Goal: Information Seeking & Learning: Check status

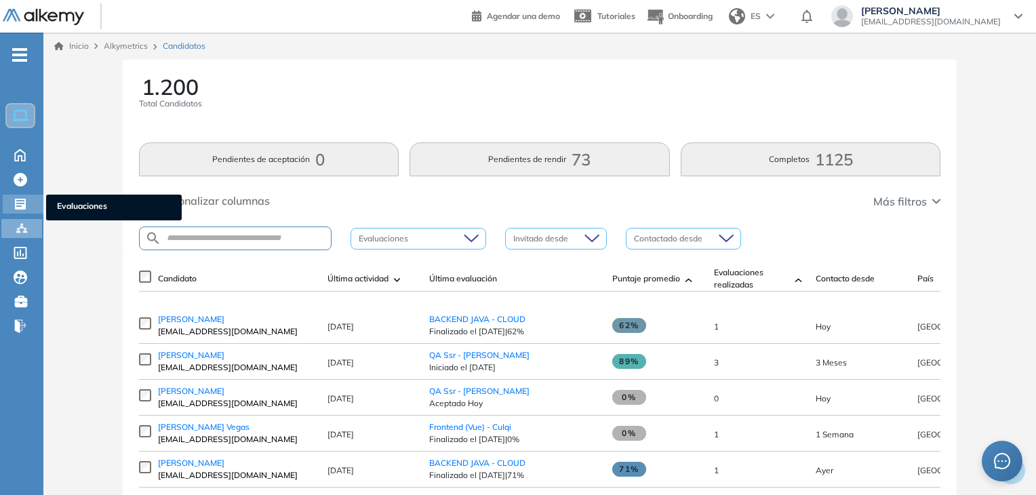
click at [35, 202] on div "Evaluaciones Evaluaciones" at bounding box center [23, 204] width 41 height 19
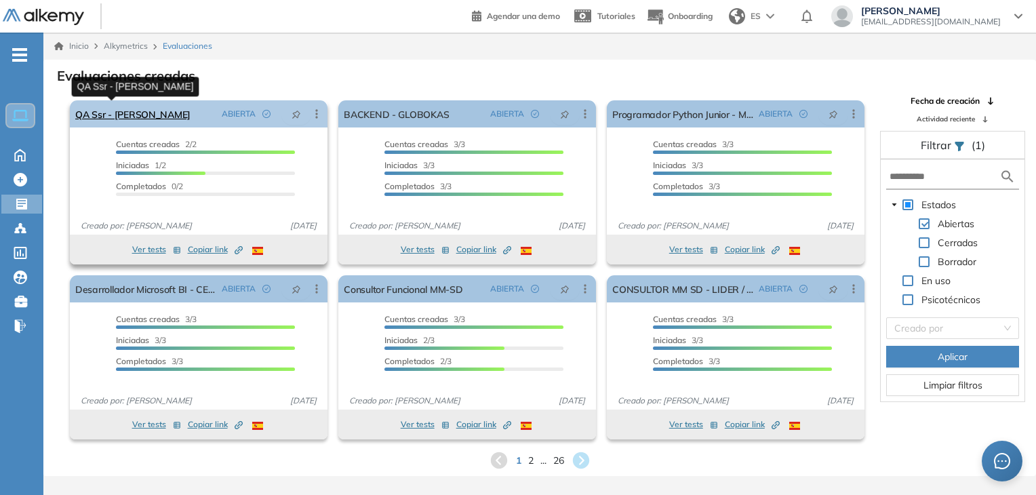
click at [112, 115] on link "QA Ssr - [PERSON_NAME]" at bounding box center [132, 113] width 115 height 27
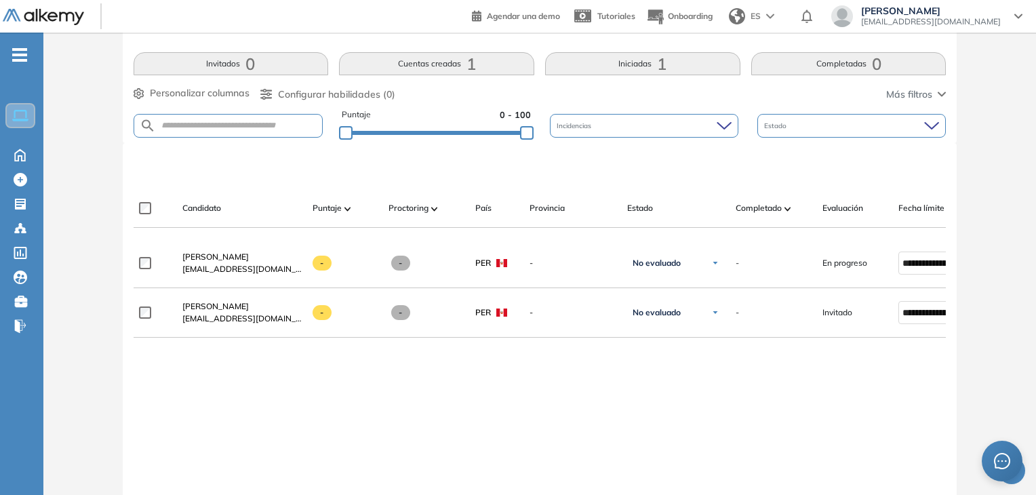
scroll to position [271, 0]
click at [19, 205] on icon at bounding box center [21, 204] width 14 height 14
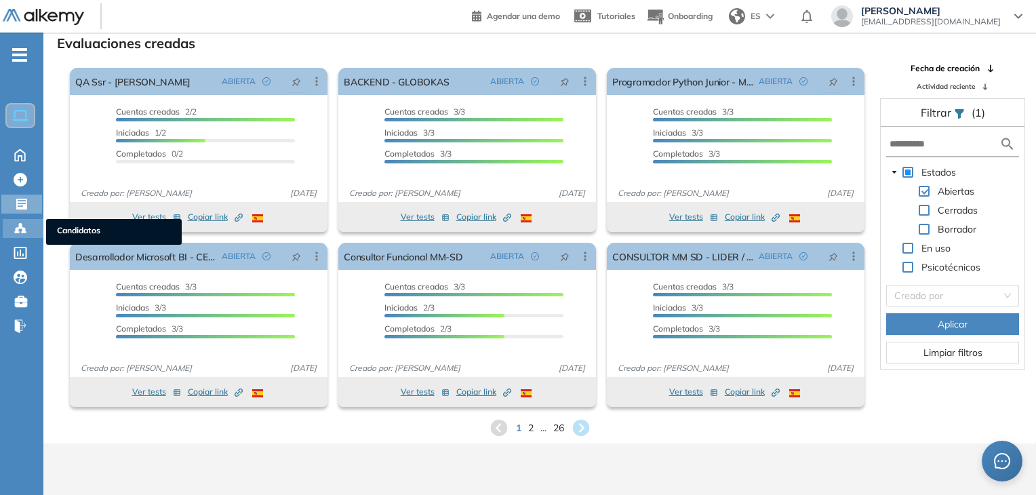
click at [11, 222] on div "Candidatos Candidatos" at bounding box center [23, 228] width 41 height 19
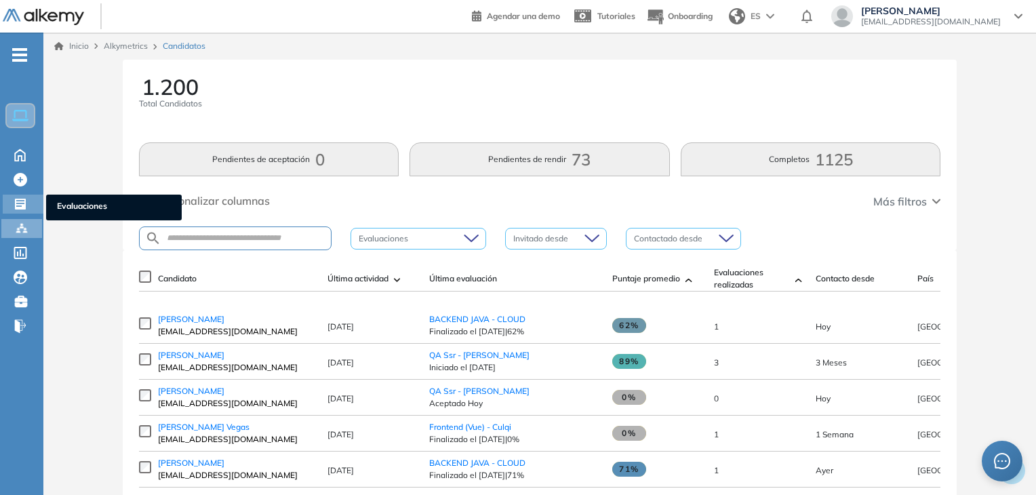
click at [19, 199] on icon at bounding box center [20, 204] width 11 height 11
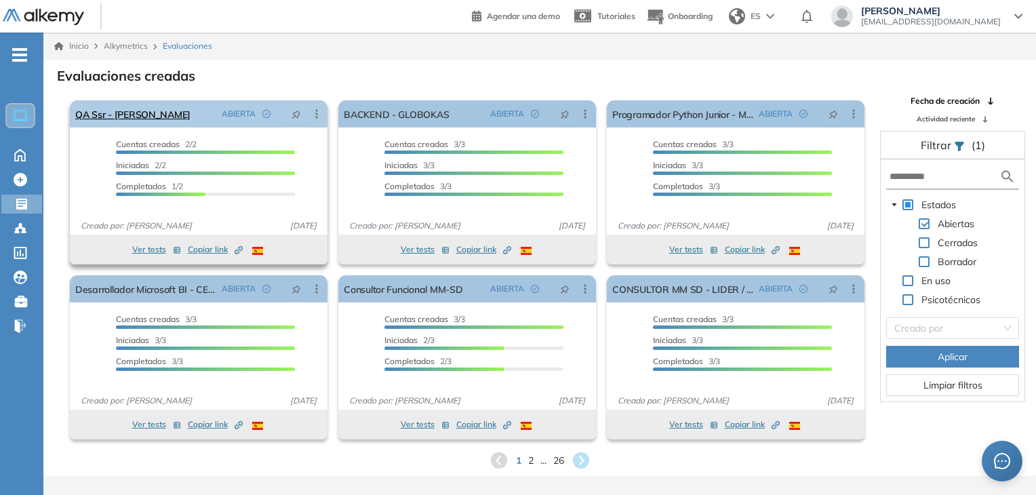
click at [149, 118] on div "QA Ssr - [PERSON_NAME] ABIERTA Editar Los siguientes tests ya no están disponib…" at bounding box center [199, 113] width 258 height 27
click at [133, 112] on link "QA Ssr - [PERSON_NAME]" at bounding box center [132, 113] width 115 height 27
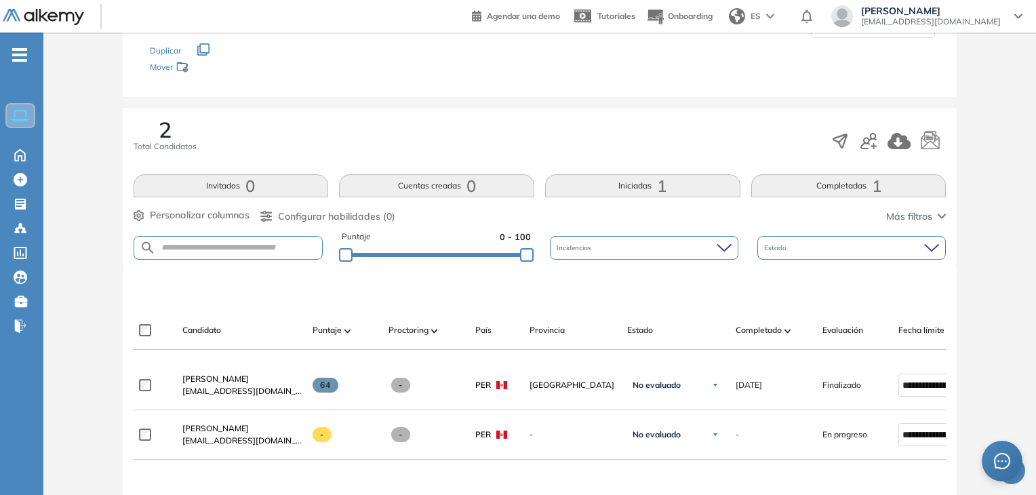
scroll to position [271, 0]
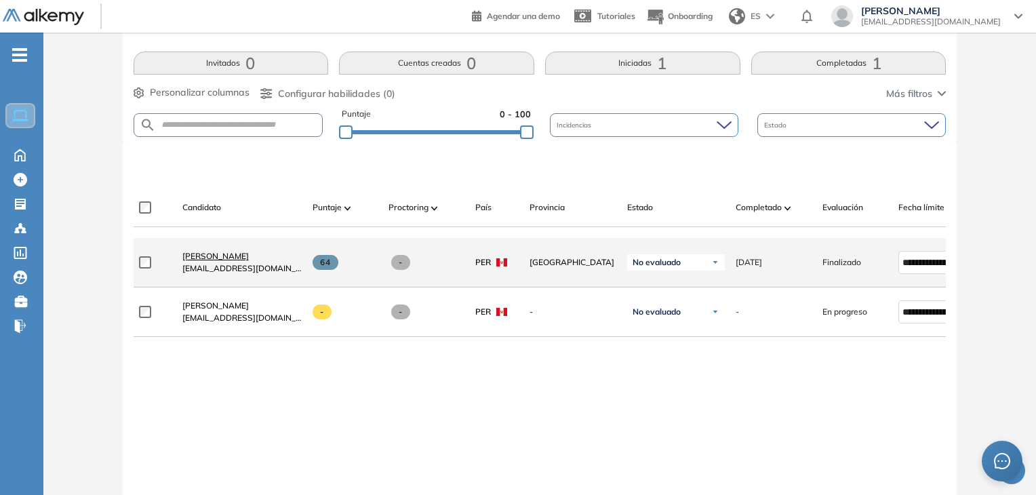
click at [224, 258] on span "[PERSON_NAME]" at bounding box center [215, 256] width 66 height 10
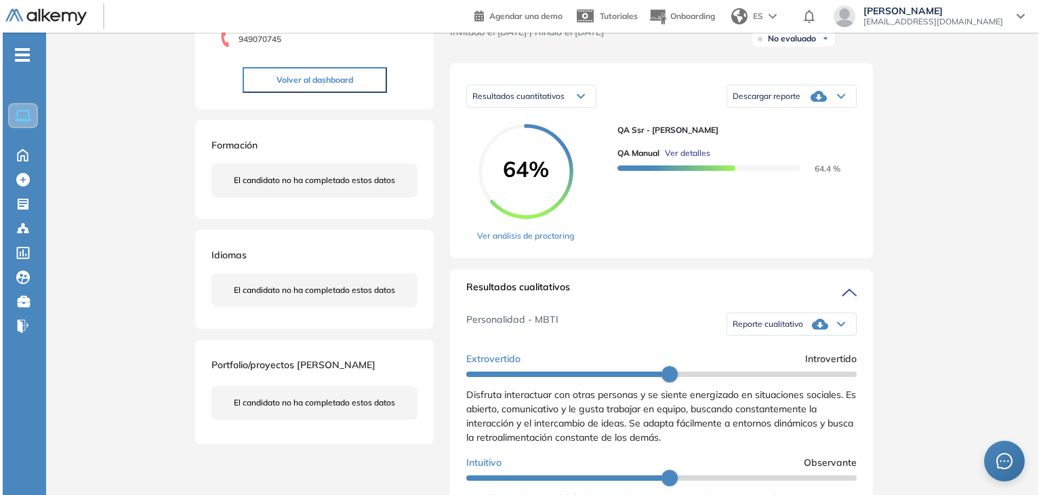
scroll to position [203, 0]
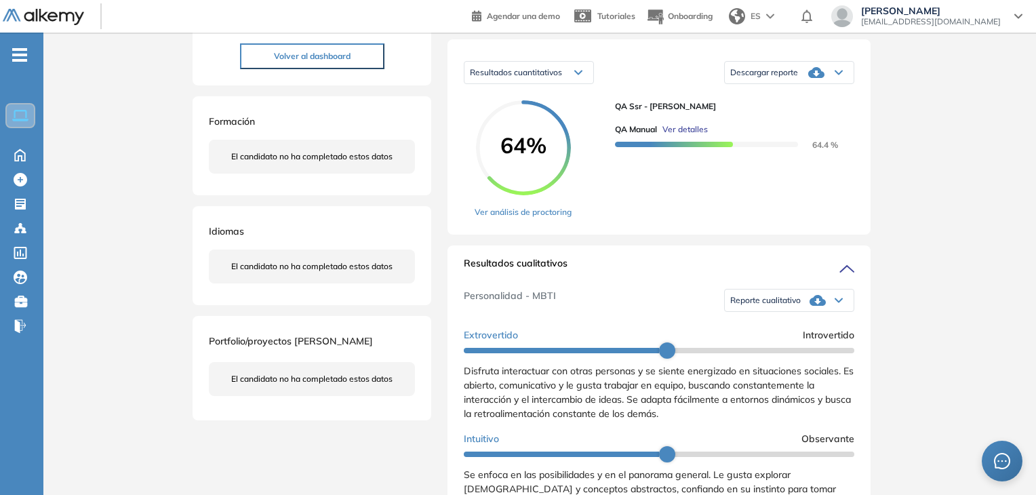
click at [687, 135] on div "QA Manual Ver detalles 64.4 %" at bounding box center [729, 132] width 228 height 38
click at [689, 136] on span "Ver detalles" at bounding box center [684, 129] width 45 height 12
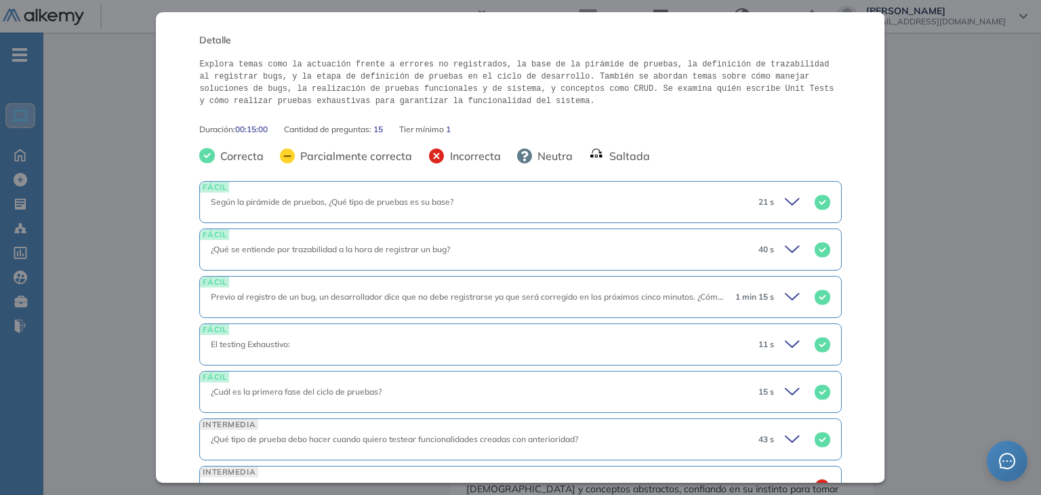
click at [786, 194] on icon at bounding box center [794, 202] width 19 height 19
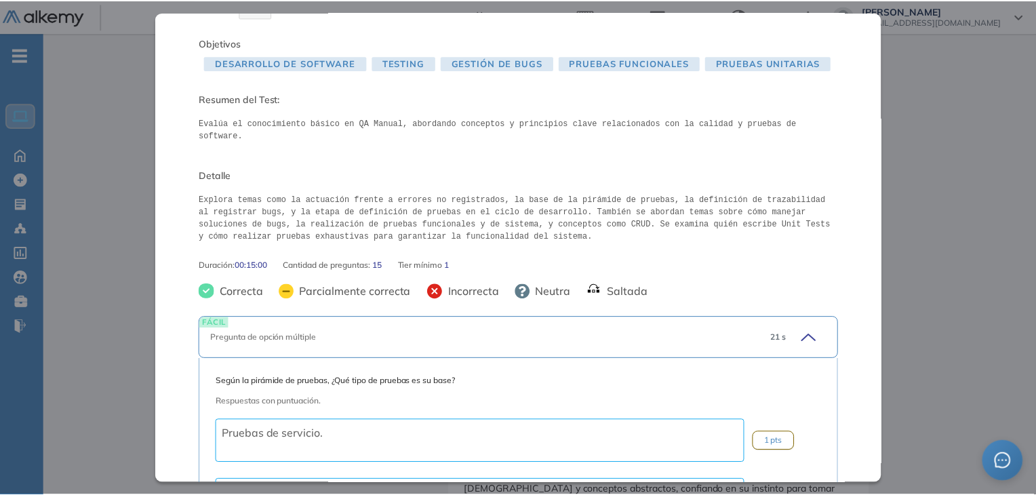
scroll to position [0, 0]
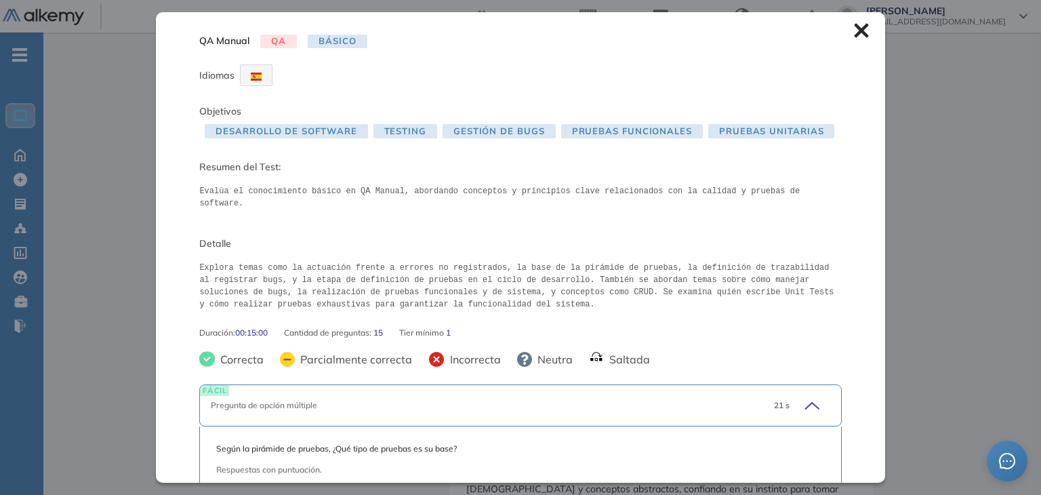
click at [854, 35] on icon at bounding box center [861, 31] width 14 height 14
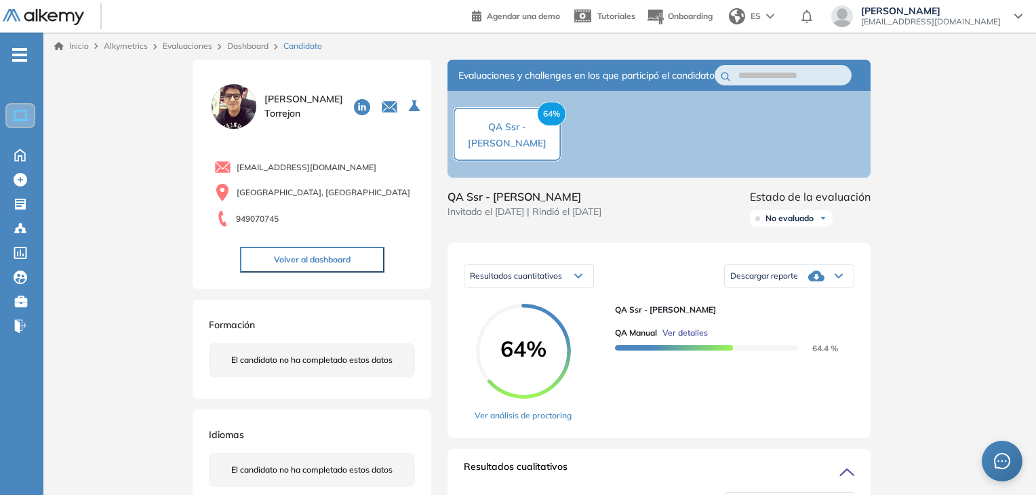
click at [693, 339] on span "Ver detalles" at bounding box center [684, 333] width 45 height 12
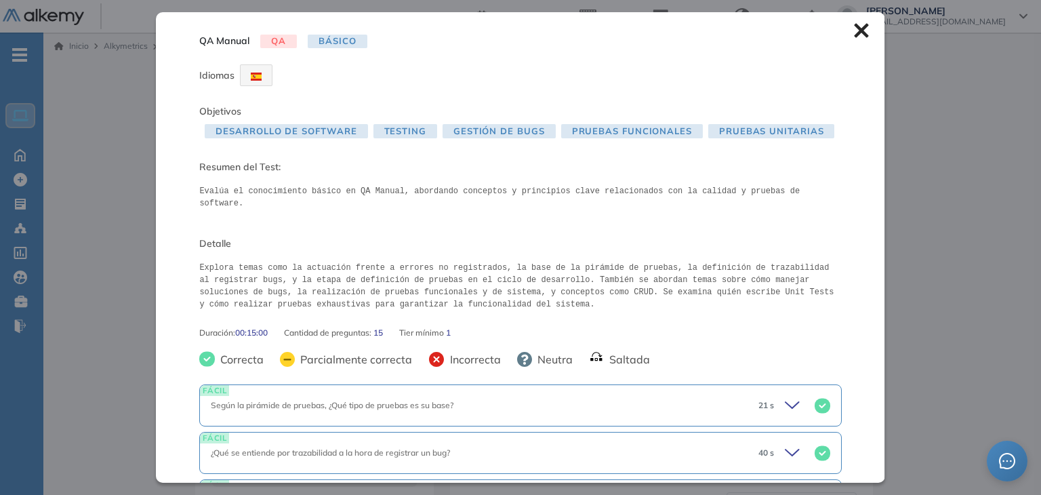
scroll to position [203, 0]
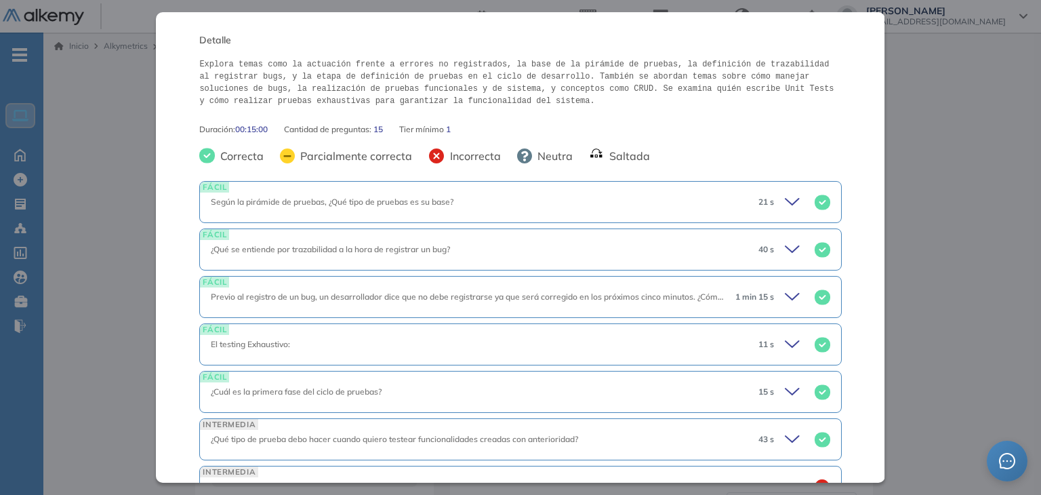
click at [735, 196] on div "Según la pirámide de pruebas, ¿Qué tipo de pruebas es su base?" at bounding box center [479, 202] width 536 height 12
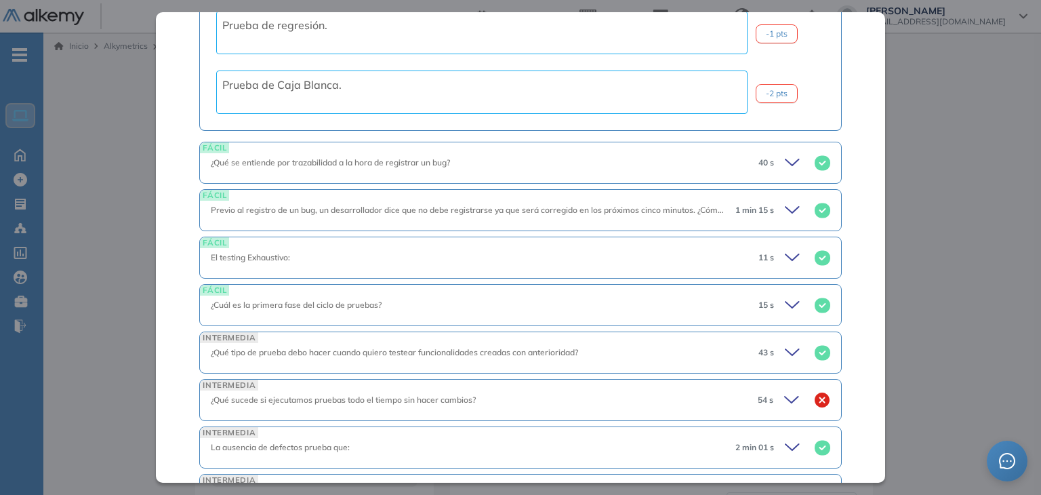
scroll to position [678, 0]
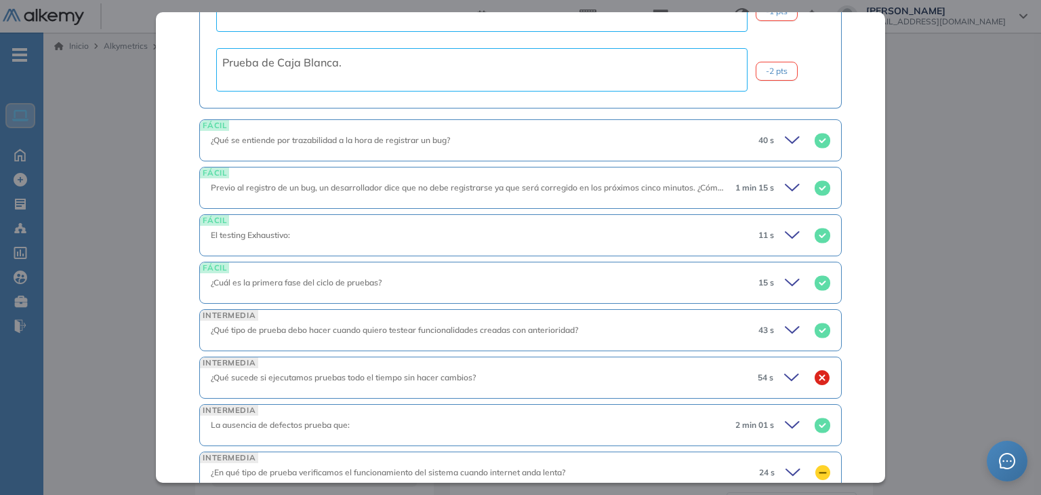
click at [785, 131] on icon at bounding box center [794, 140] width 19 height 19
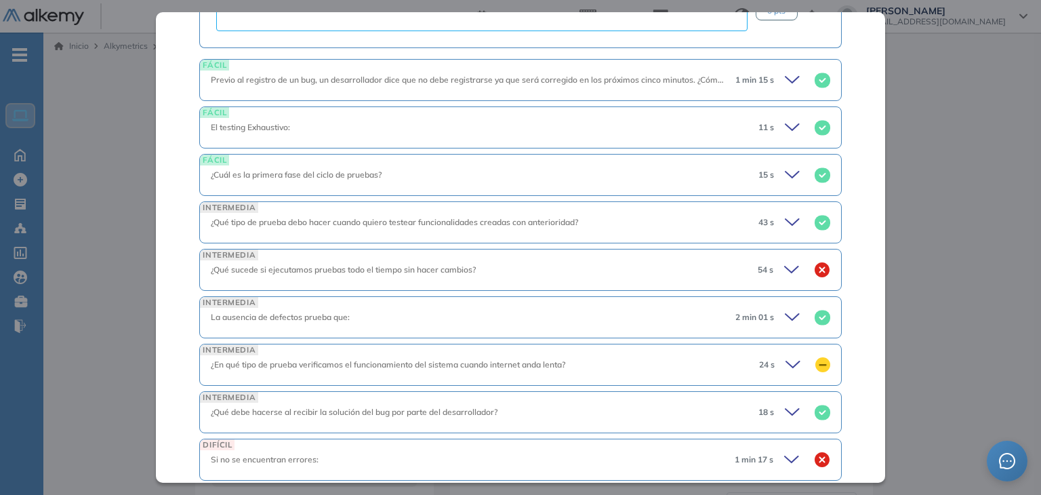
scroll to position [1152, 0]
click at [786, 75] on icon at bounding box center [793, 78] width 14 height 6
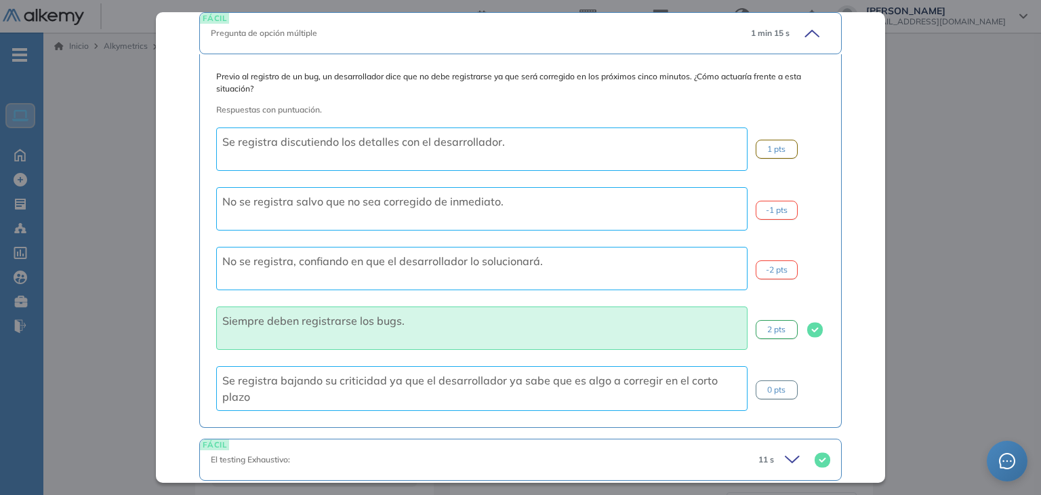
scroll to position [1220, 0]
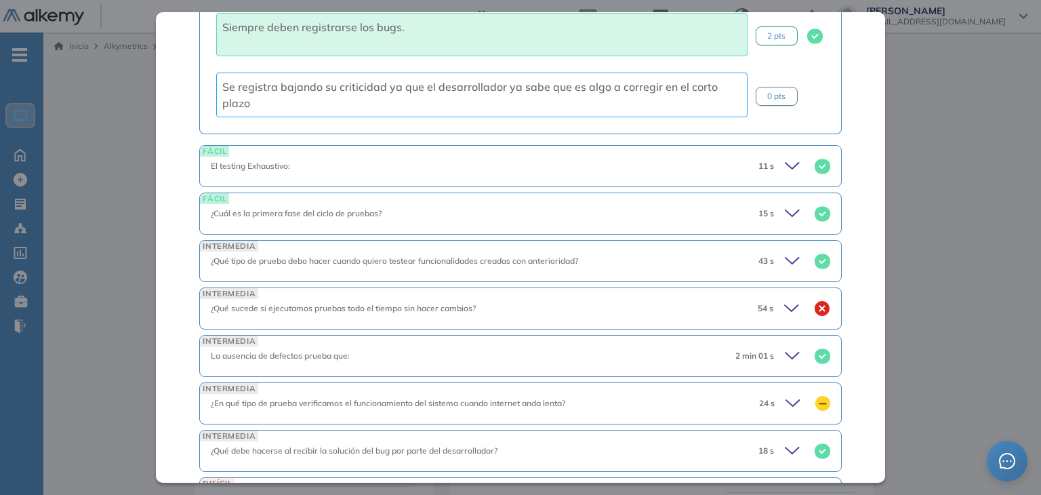
click at [785, 157] on icon at bounding box center [794, 166] width 19 height 19
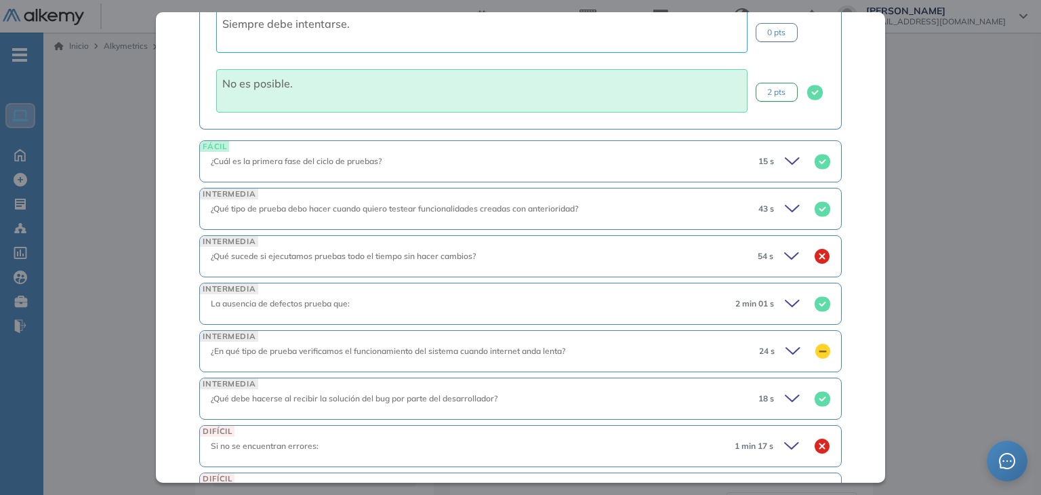
scroll to position [1966, 0]
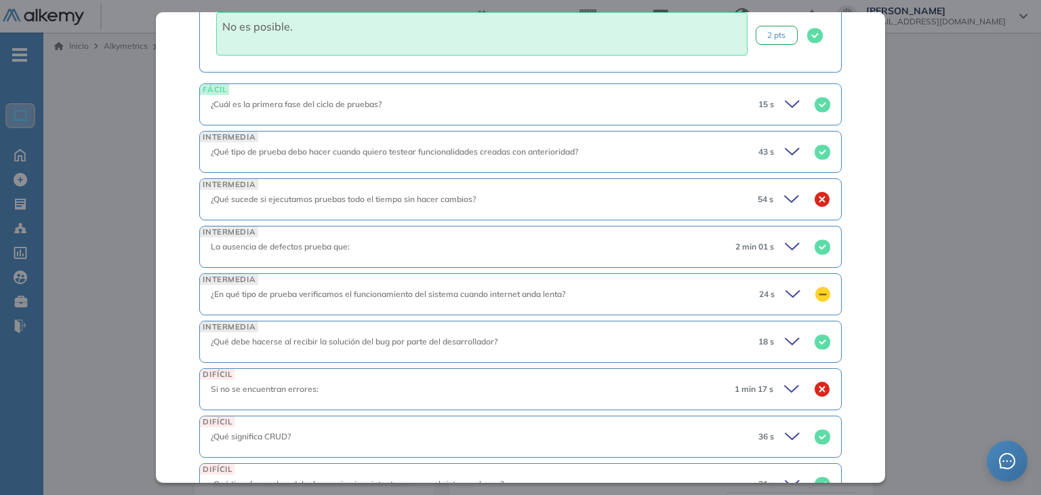
click at [770, 95] on div "15 s" at bounding box center [789, 104] width 83 height 19
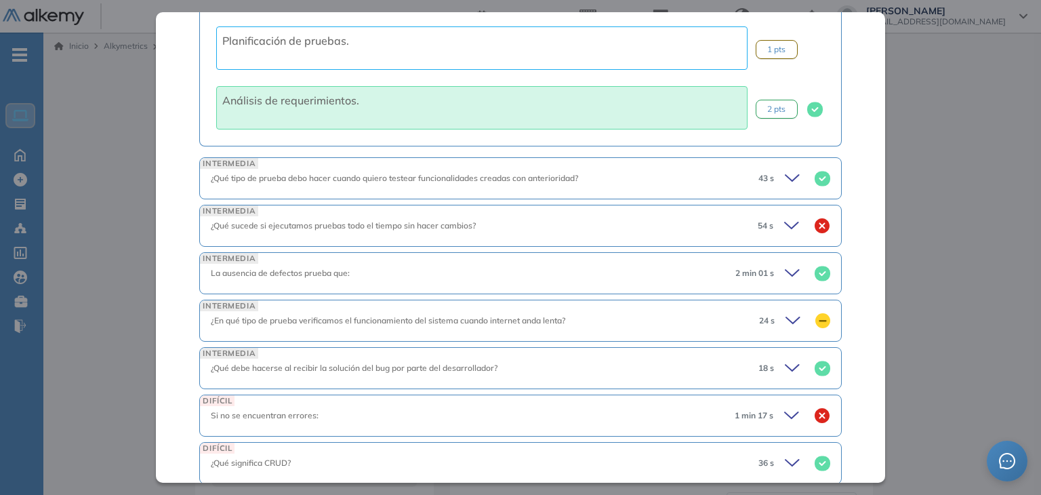
click at [785, 169] on icon at bounding box center [794, 178] width 19 height 19
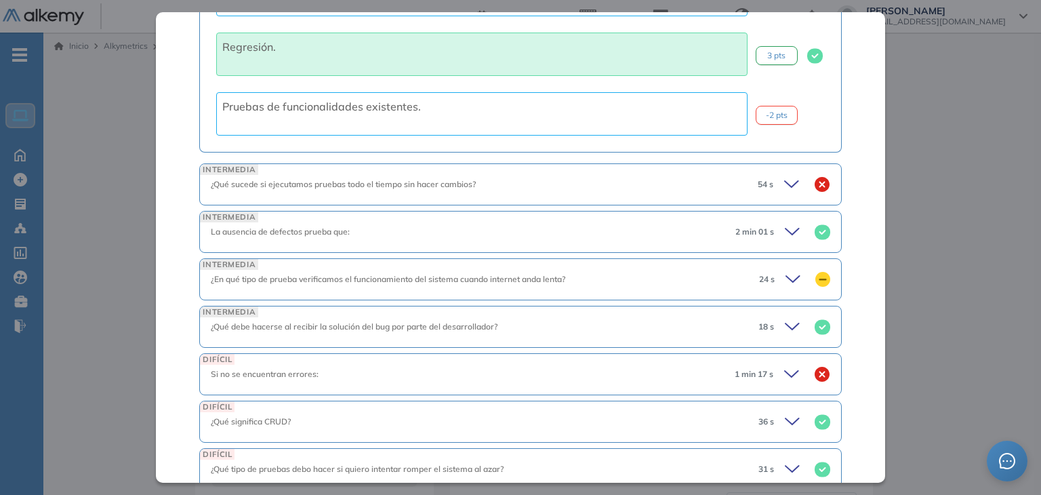
scroll to position [2780, 0]
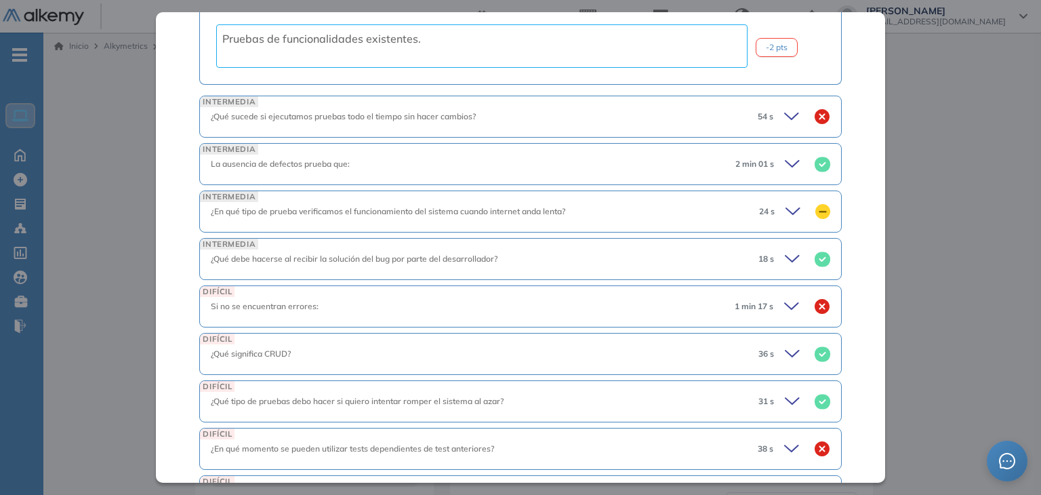
click at [786, 107] on icon at bounding box center [793, 116] width 19 height 19
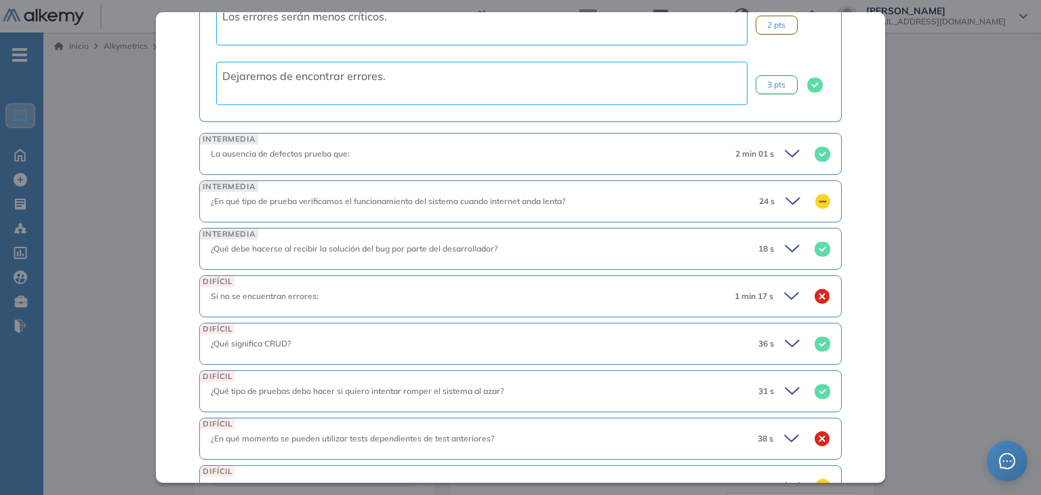
scroll to position [3186, 0]
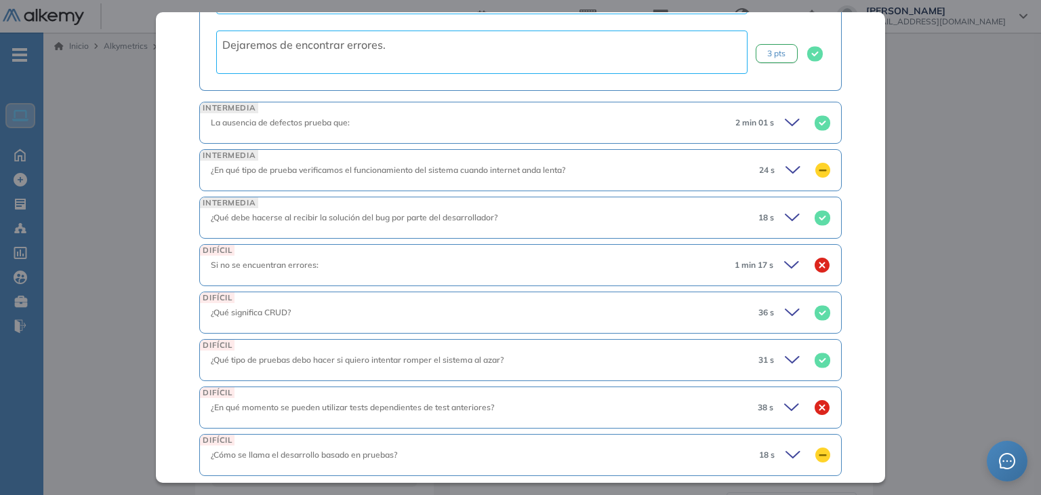
click at [785, 113] on icon at bounding box center [794, 122] width 19 height 19
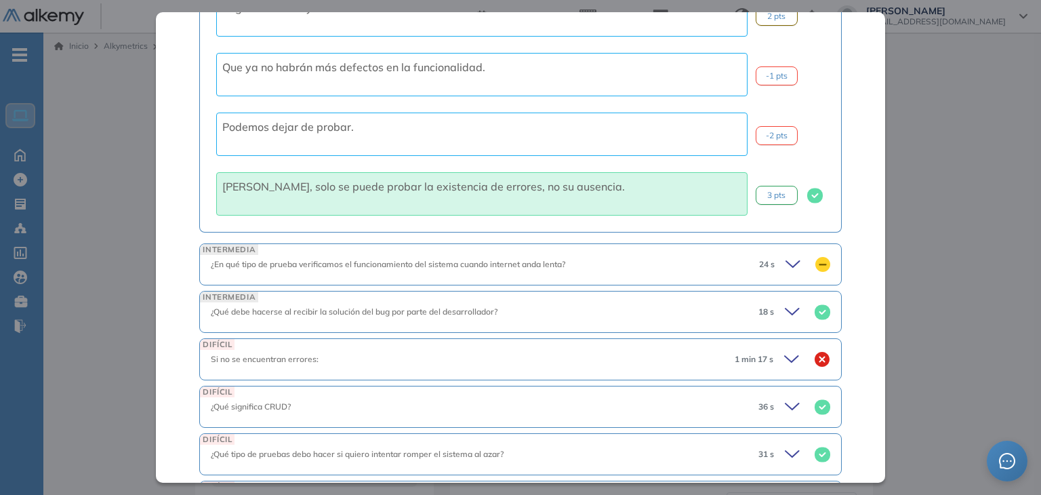
scroll to position [3525, 0]
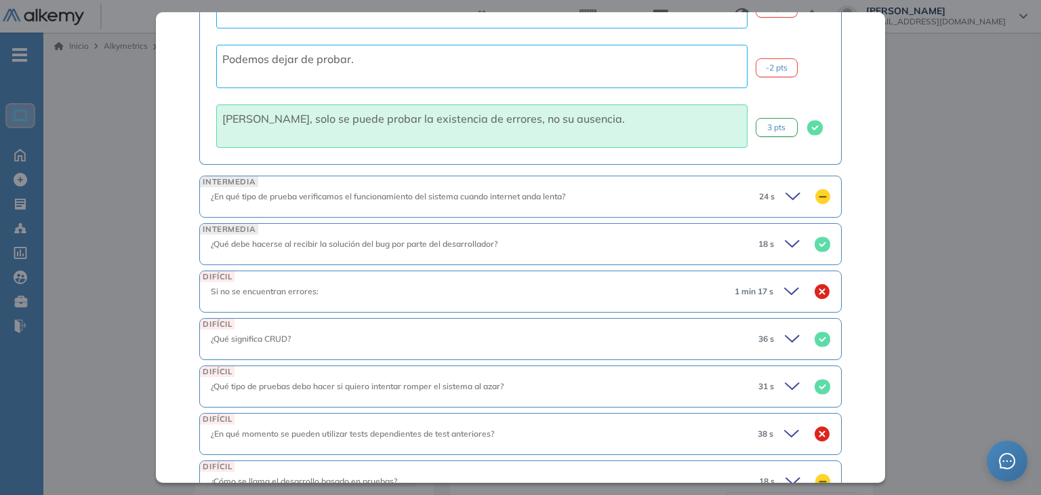
click at [790, 188] on icon at bounding box center [795, 196] width 19 height 19
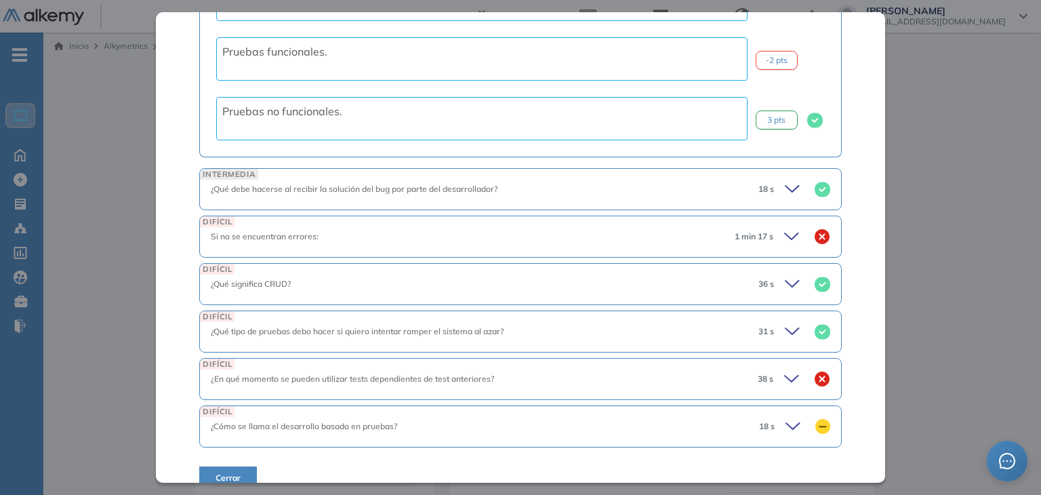
scroll to position [3948, 0]
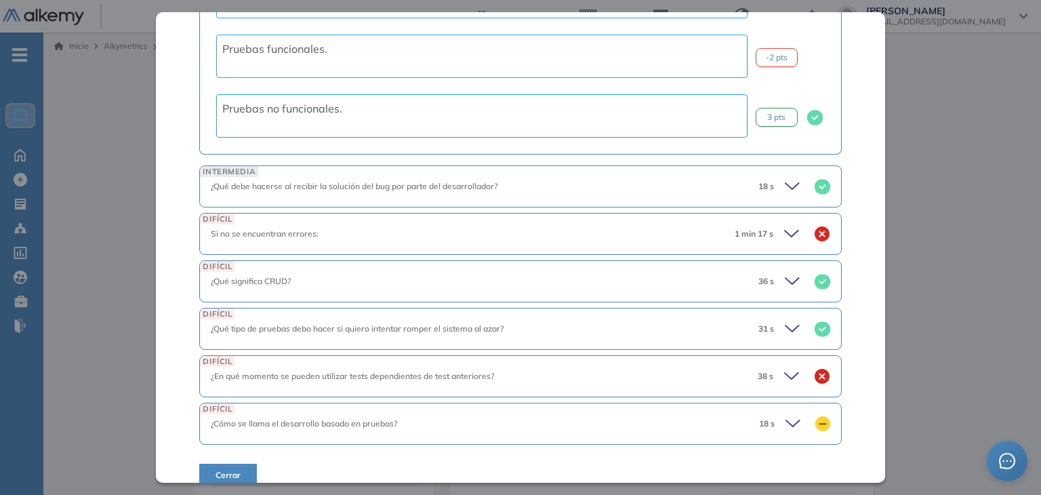
click at [788, 224] on icon at bounding box center [793, 233] width 19 height 19
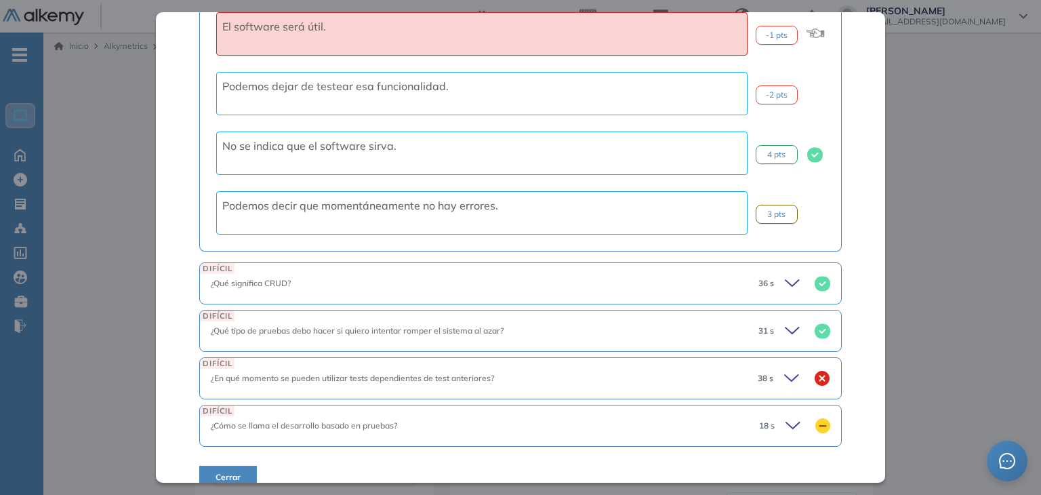
scroll to position [4314, 0]
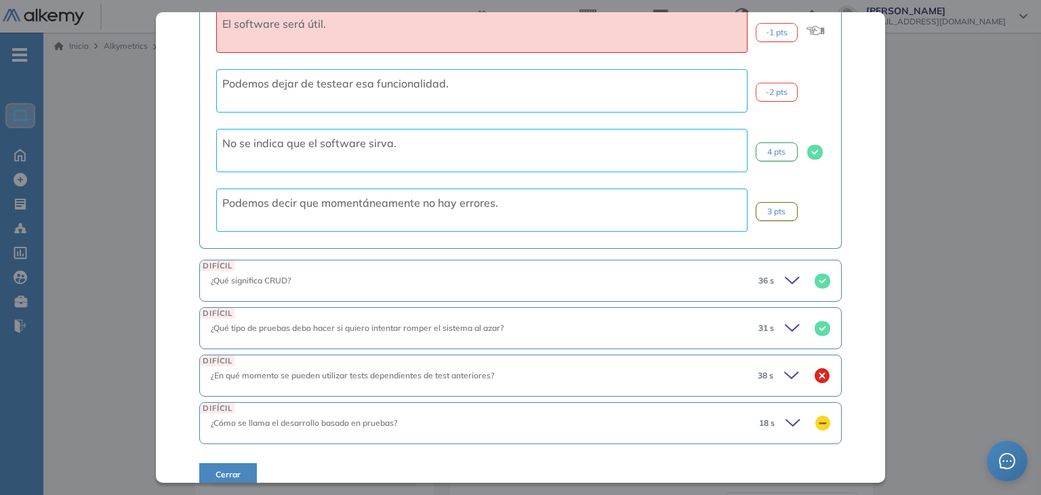
click at [785, 271] on icon at bounding box center [794, 280] width 19 height 19
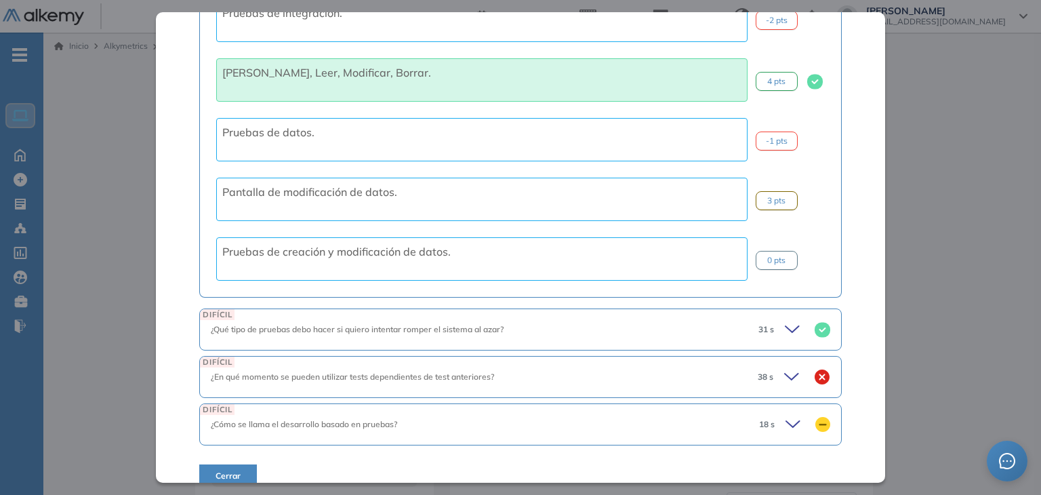
scroll to position [4679, 0]
click at [785, 319] on icon at bounding box center [794, 328] width 19 height 19
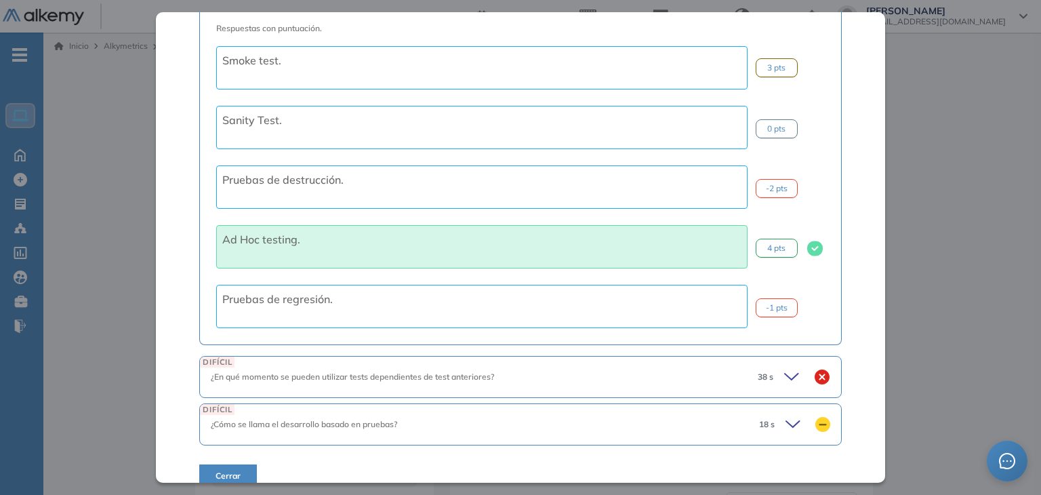
scroll to position [5044, 0]
click at [787, 414] on icon at bounding box center [795, 423] width 19 height 19
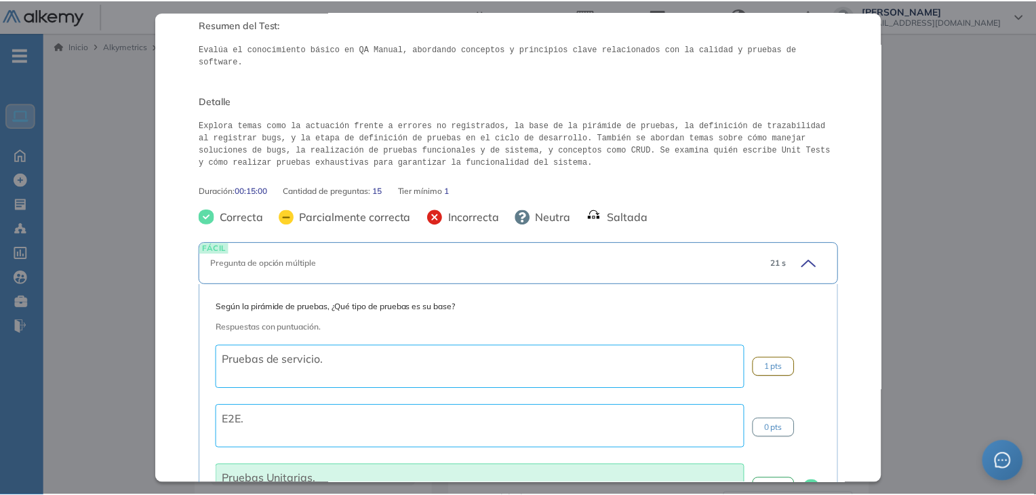
scroll to position [0, 0]
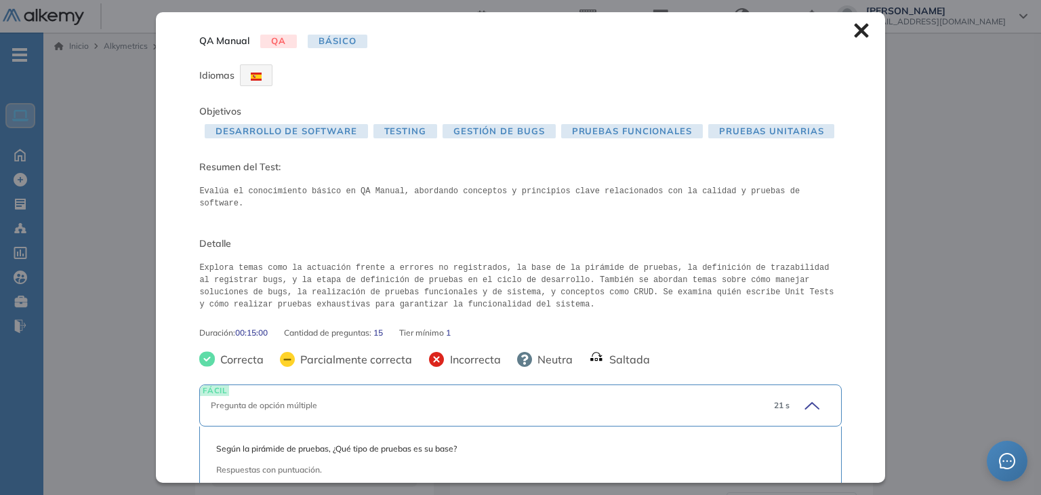
click at [854, 31] on icon at bounding box center [861, 30] width 15 height 15
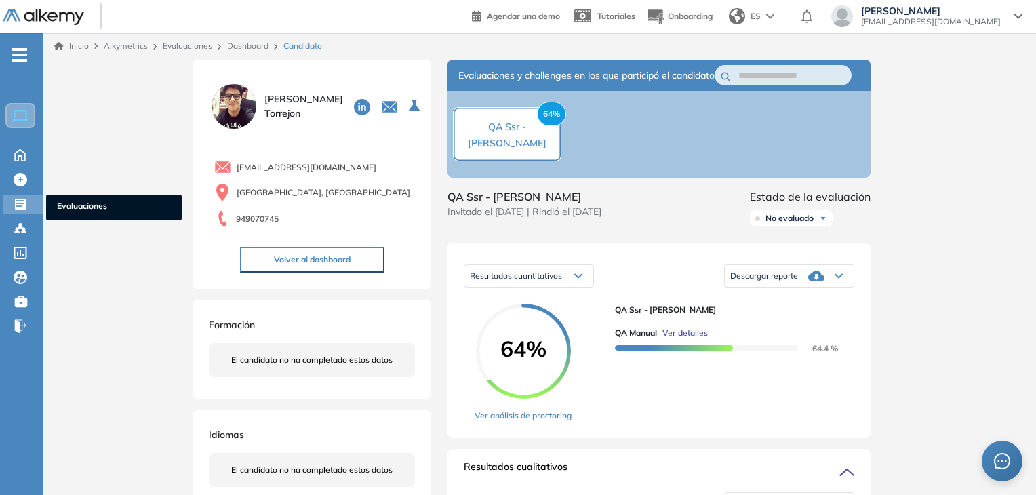
click at [19, 199] on icon at bounding box center [20, 204] width 11 height 11
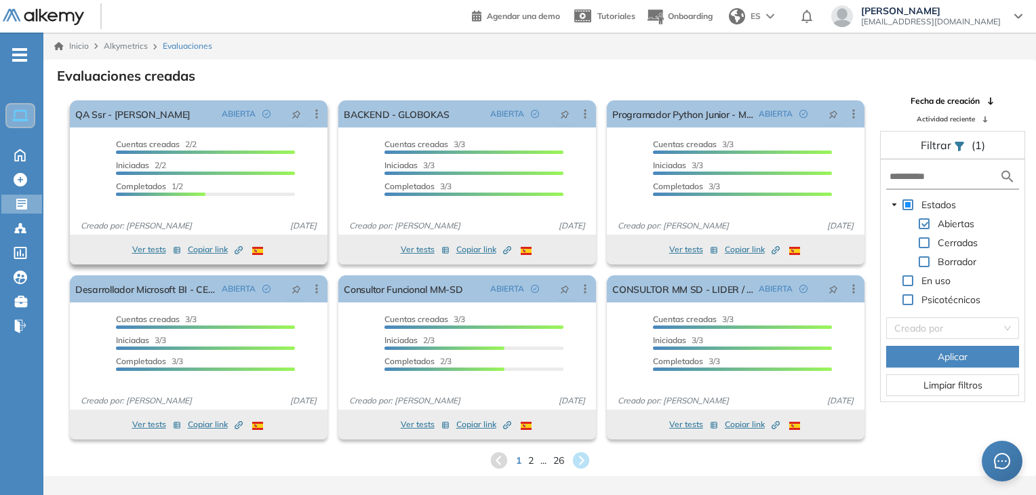
click at [201, 253] on span "Copiar link Created by potrace 1.16, written by [PERSON_NAME] [DATE]-[DATE]" at bounding box center [215, 249] width 55 height 12
